Goal: Find specific page/section: Find specific page/section

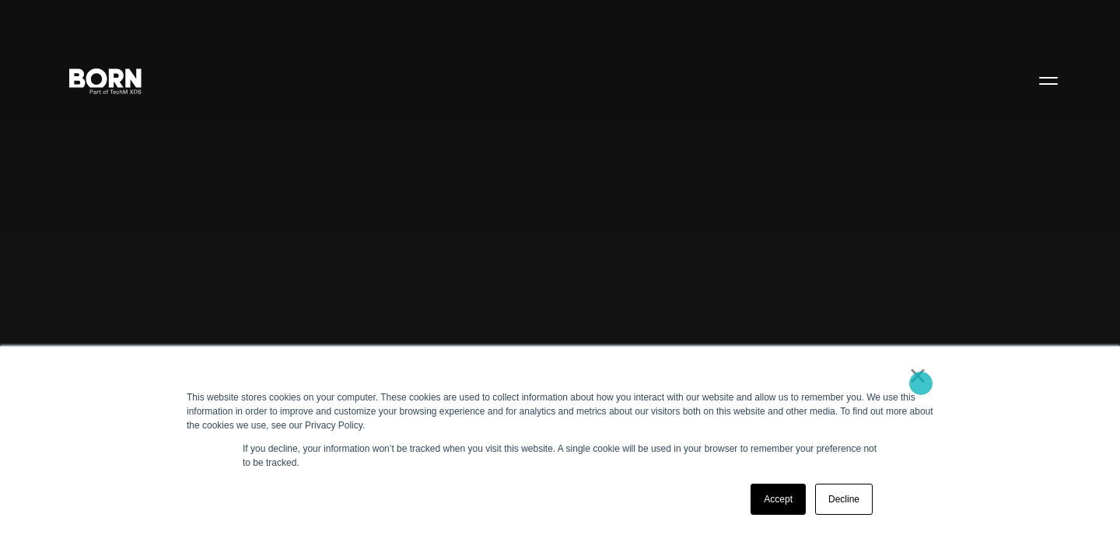
click at [921, 383] on link "×" at bounding box center [917, 376] width 19 height 14
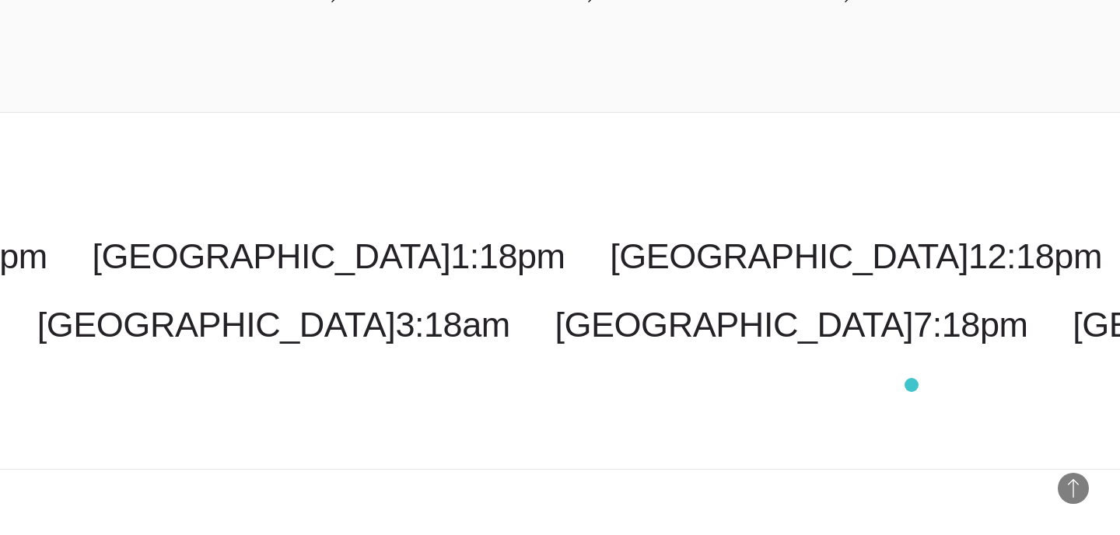
scroll to position [4050, 0]
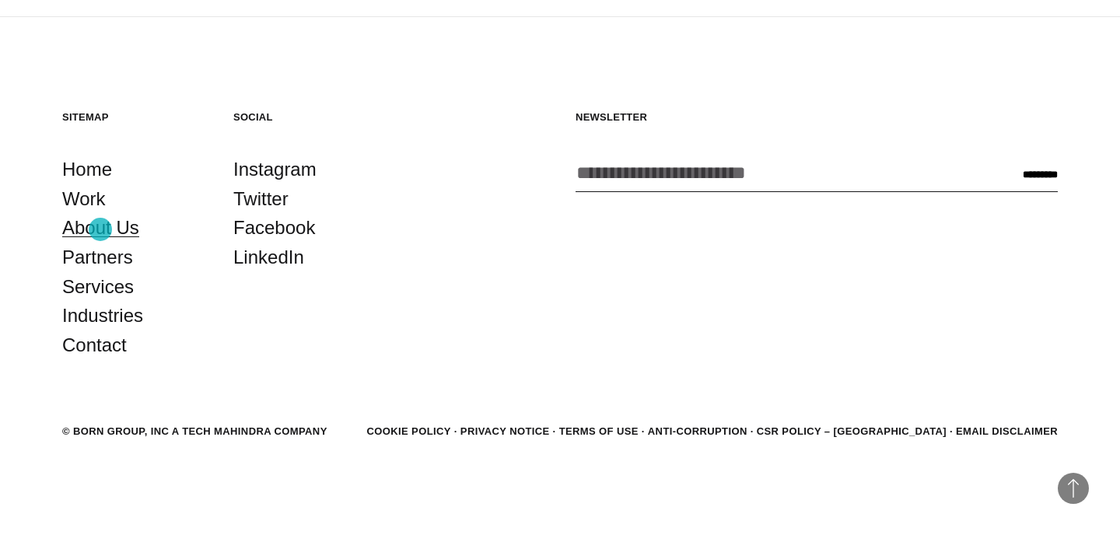
click at [100, 229] on link "About Us" at bounding box center [100, 228] width 77 height 30
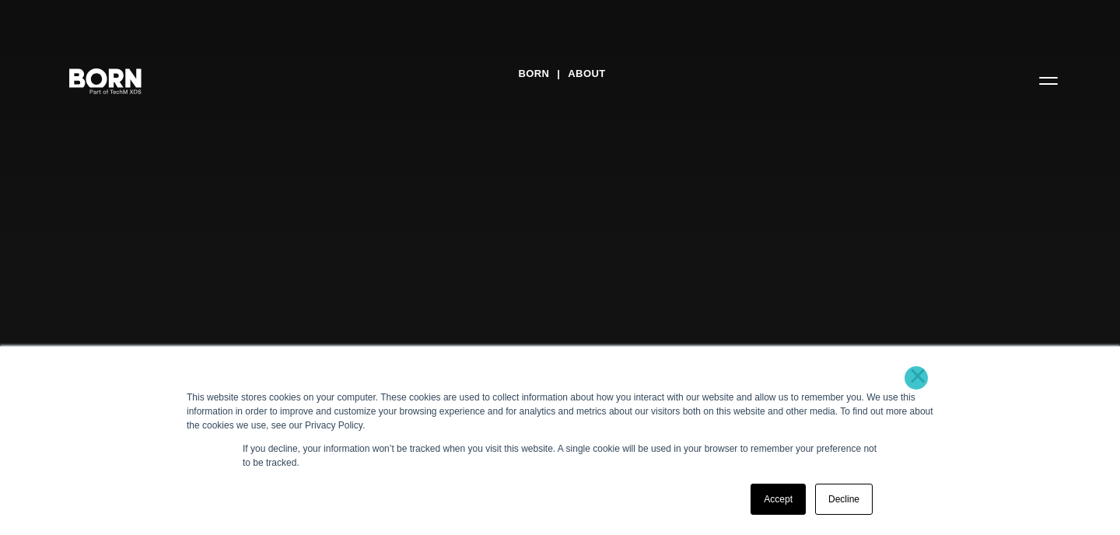
click at [916, 379] on link "×" at bounding box center [917, 376] width 19 height 14
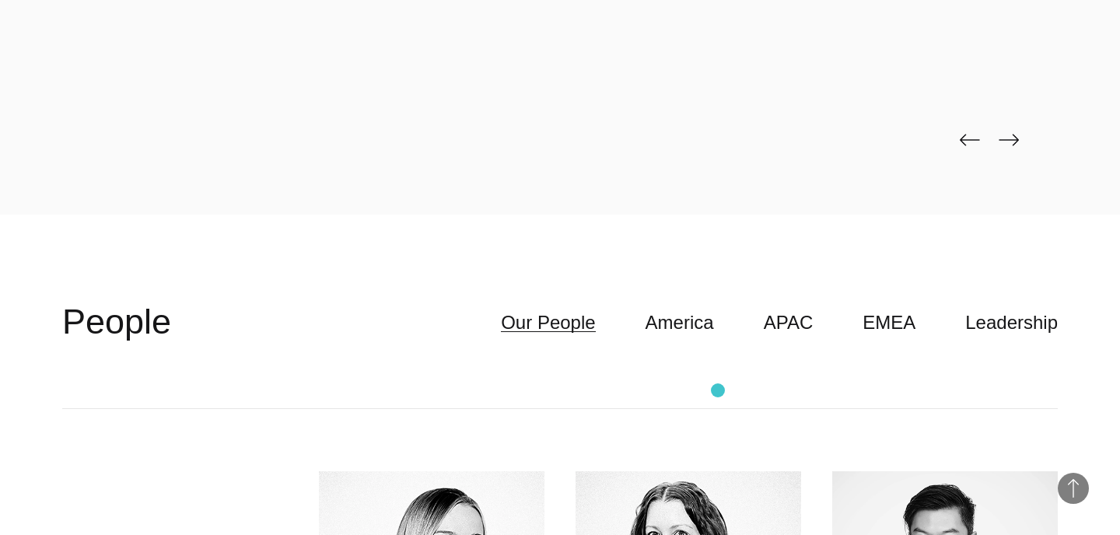
scroll to position [3827, 0]
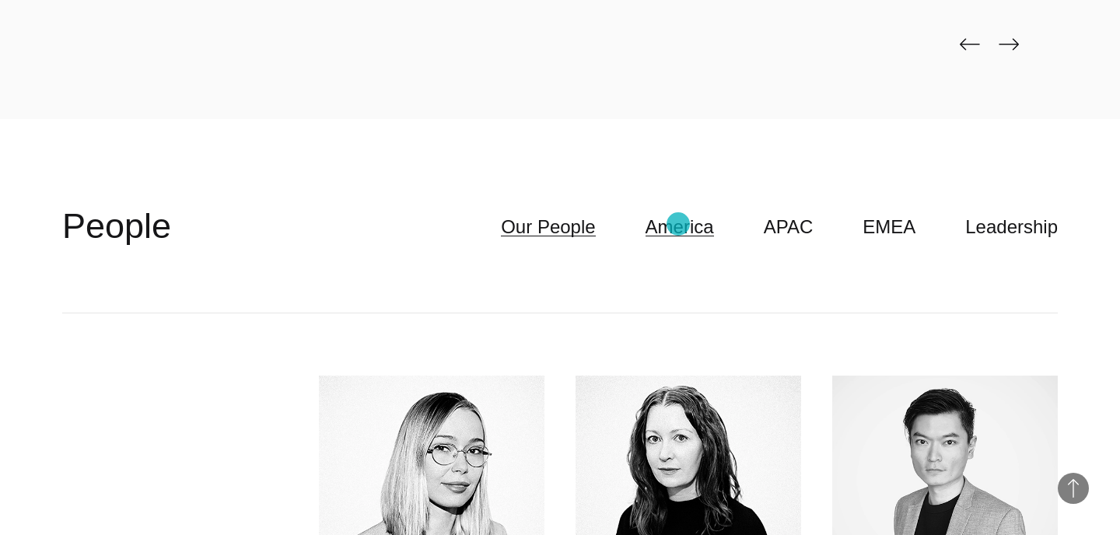
click at [678, 224] on link "America" at bounding box center [679, 227] width 68 height 30
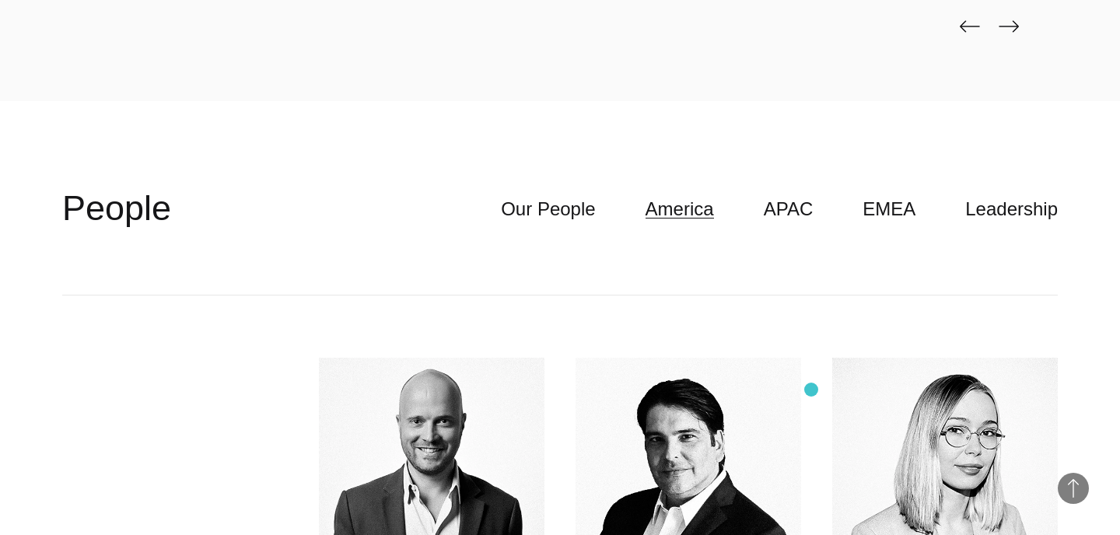
scroll to position [3785, 0]
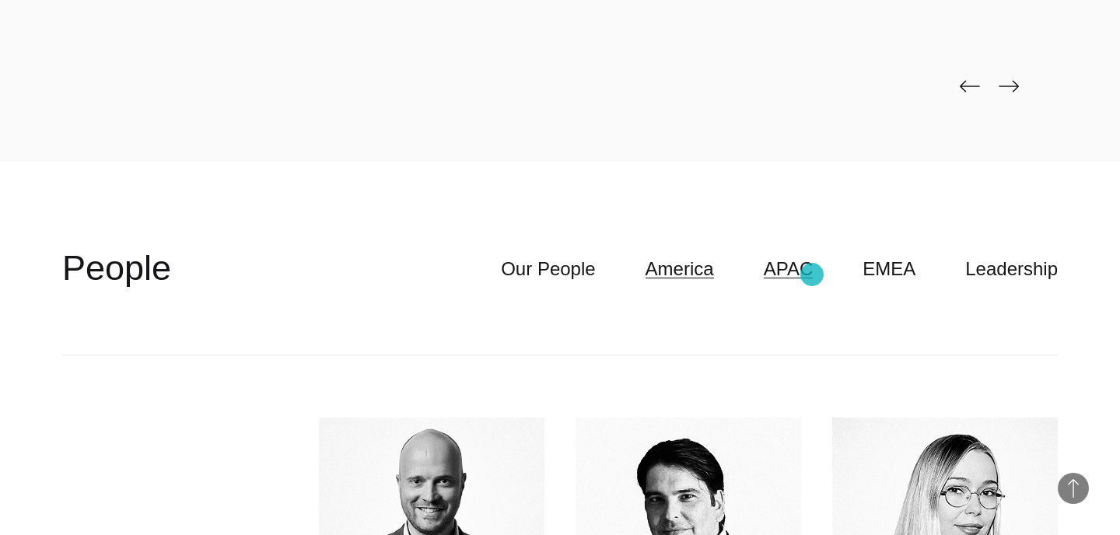
click at [812, 275] on link "APAC" at bounding box center [789, 269] width 50 height 30
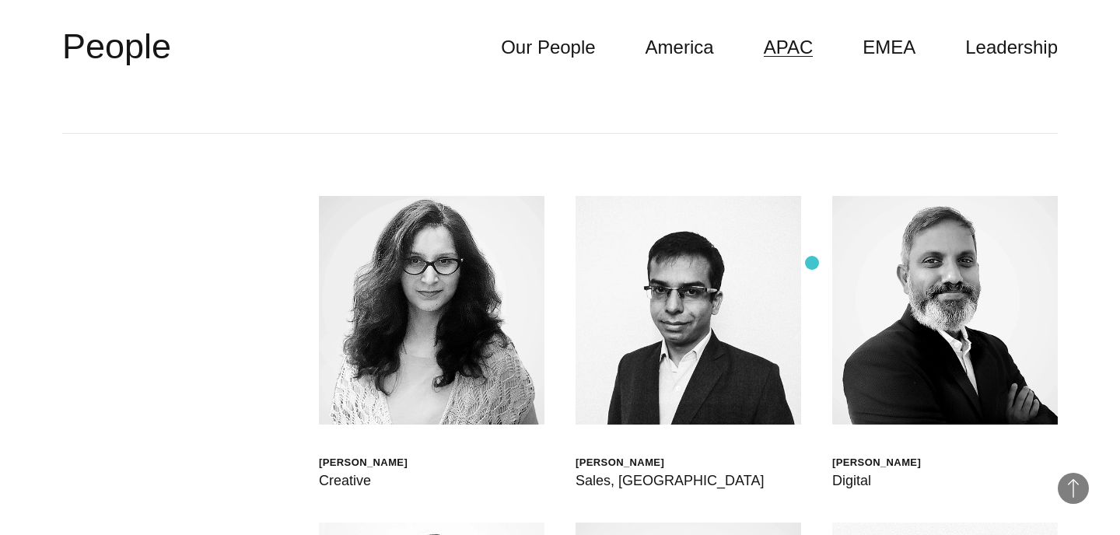
scroll to position [3761, 0]
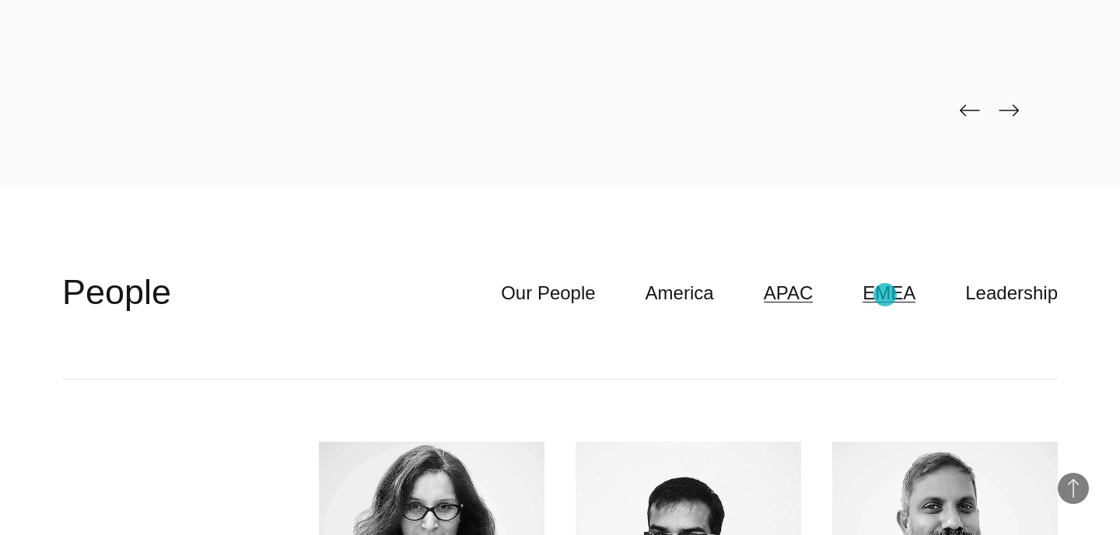
click at [885, 295] on link "EMEA" at bounding box center [888, 293] width 53 height 30
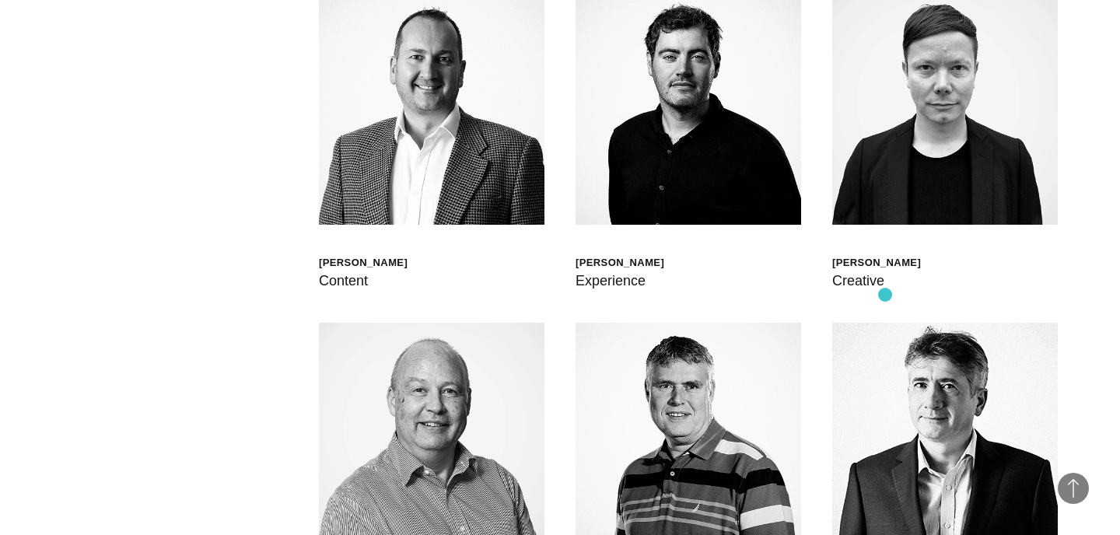
scroll to position [4539, 0]
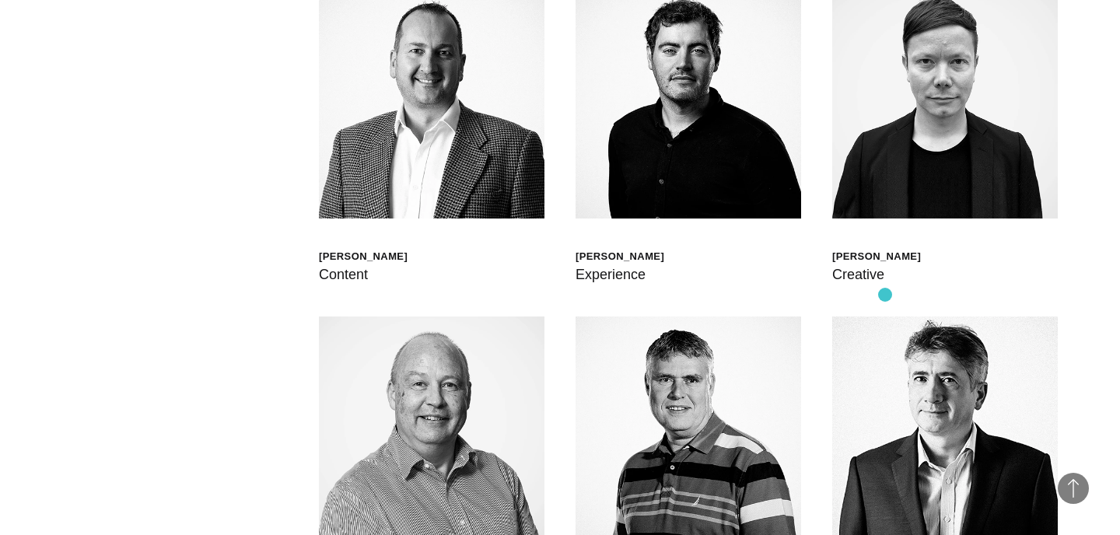
click at [885, 295] on div "[PERSON_NAME] Global Head of Born XDS [PERSON_NAME] Chief Delivery Officer [PER…" at bounding box center [559, 316] width 995 height 1431
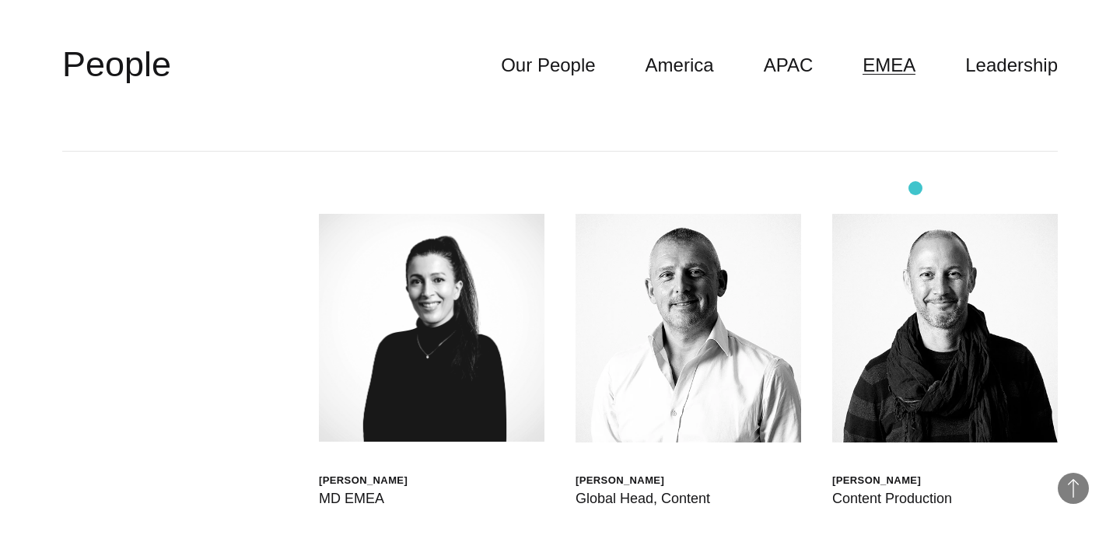
scroll to position [3967, 0]
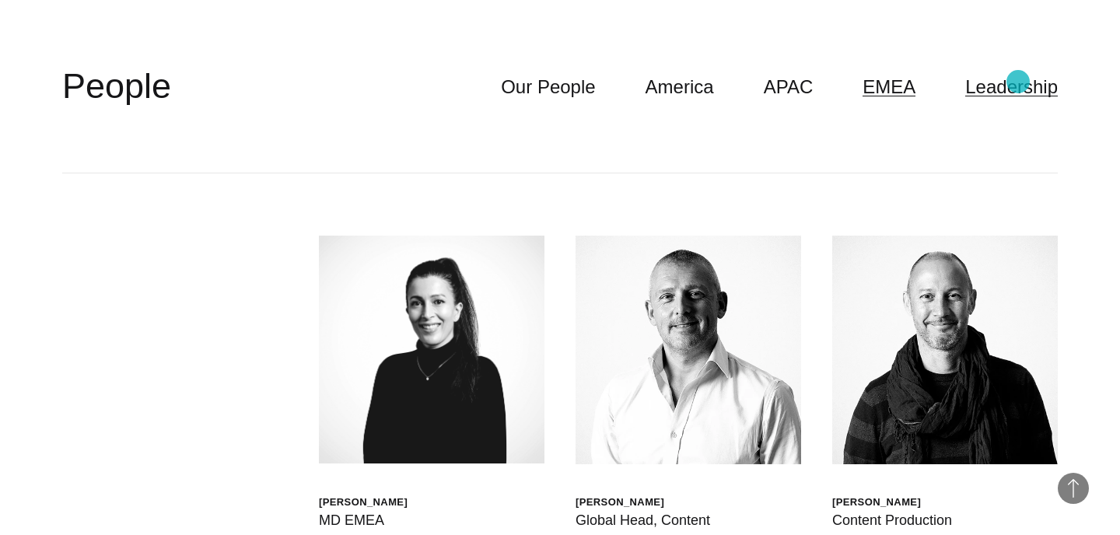
click at [1018, 82] on link "Leadership" at bounding box center [1011, 87] width 93 height 30
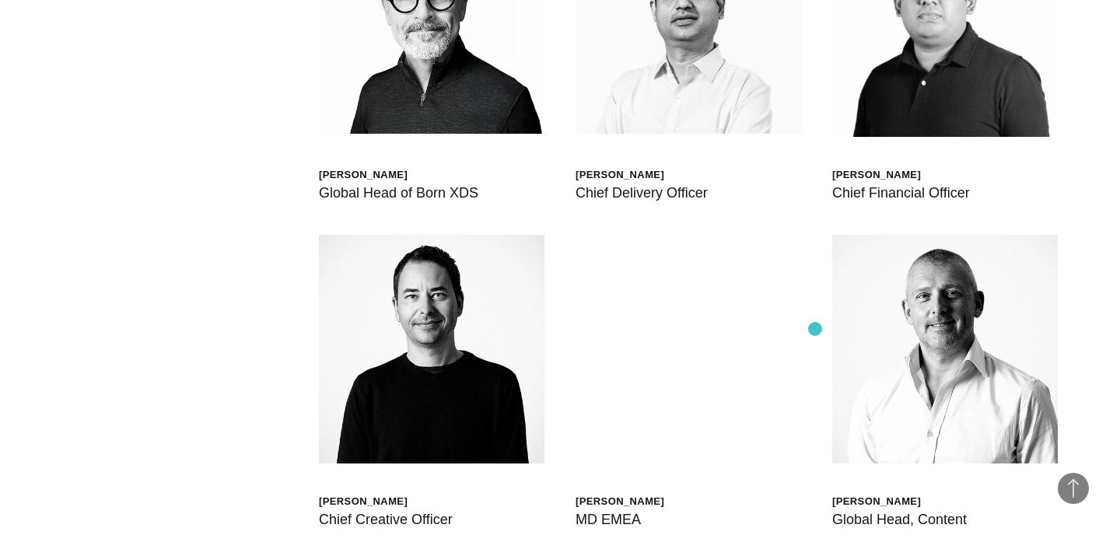
scroll to position [4360, 0]
